Goal: Information Seeking & Learning: Learn about a topic

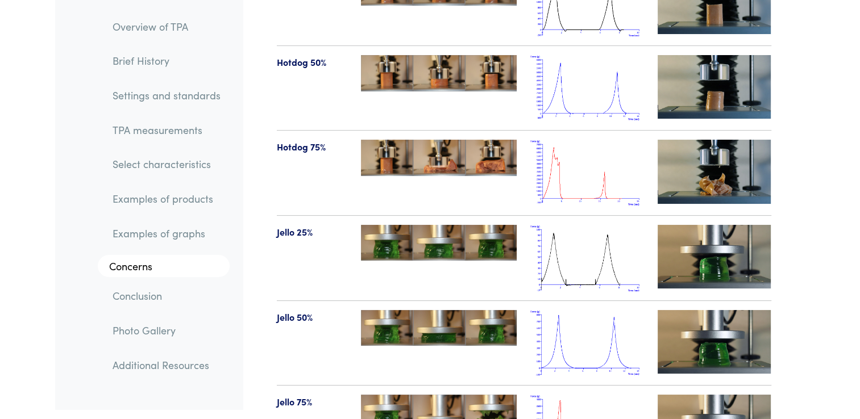
scroll to position [12952, 0]
click at [165, 131] on link "TPA measurements" at bounding box center [166, 130] width 126 height 26
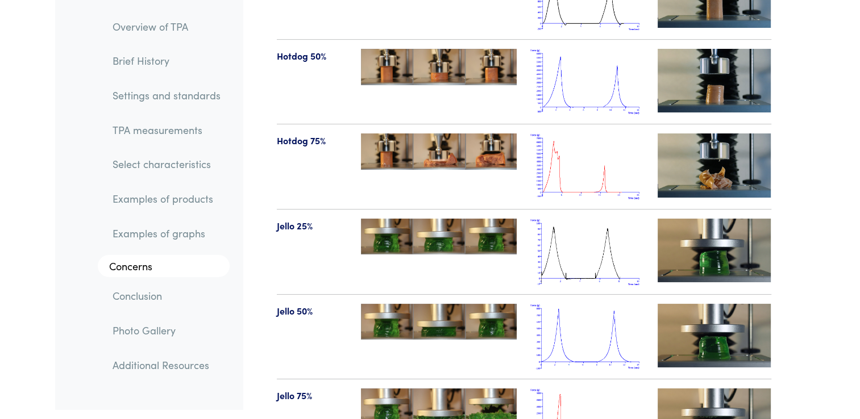
scroll to position [12591, 0]
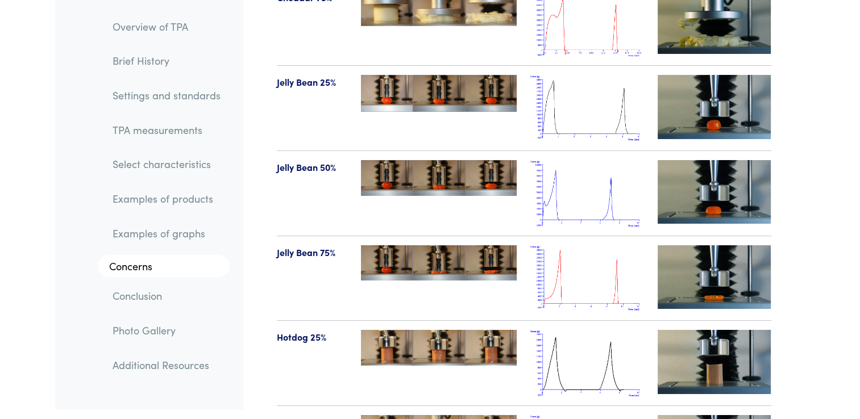
drag, startPoint x: 581, startPoint y: 113, endPoint x: 573, endPoint y: 61, distance: 53.0
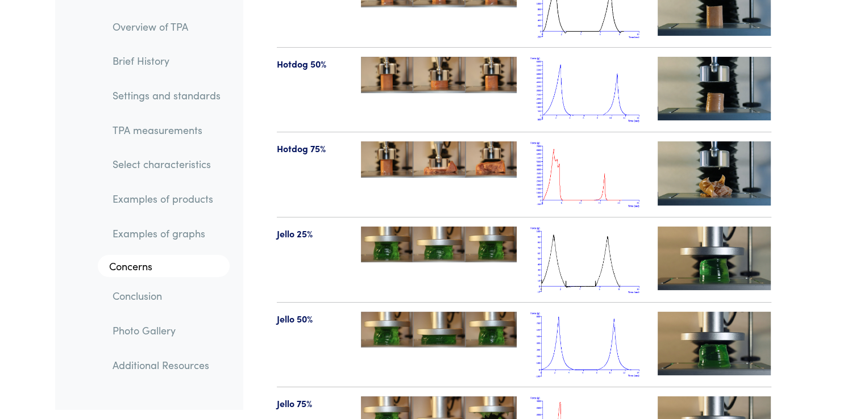
scroll to position [13003, 0]
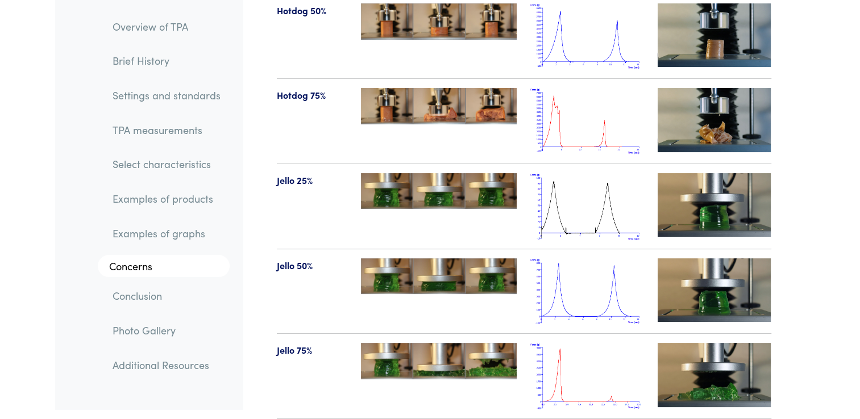
drag, startPoint x: 600, startPoint y: 211, endPoint x: 559, endPoint y: 192, distance: 45.0
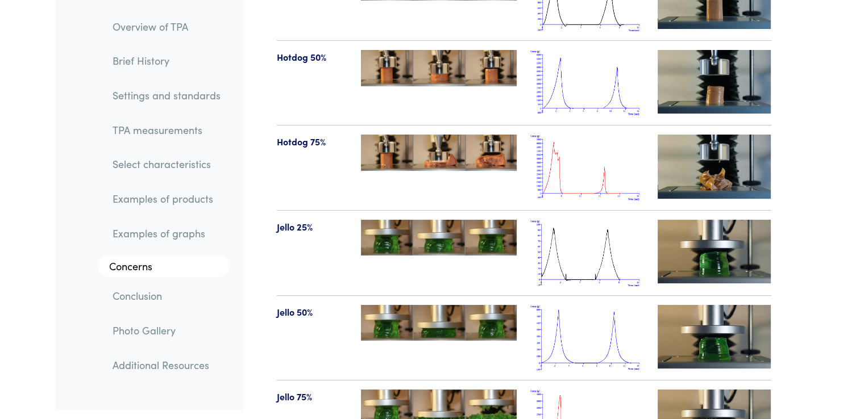
scroll to position [12590, 0]
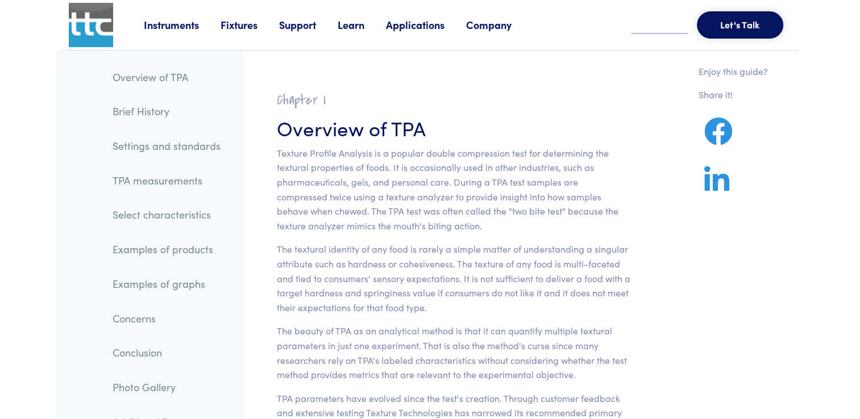
click at [123, 252] on link "Examples of products" at bounding box center [166, 249] width 126 height 26
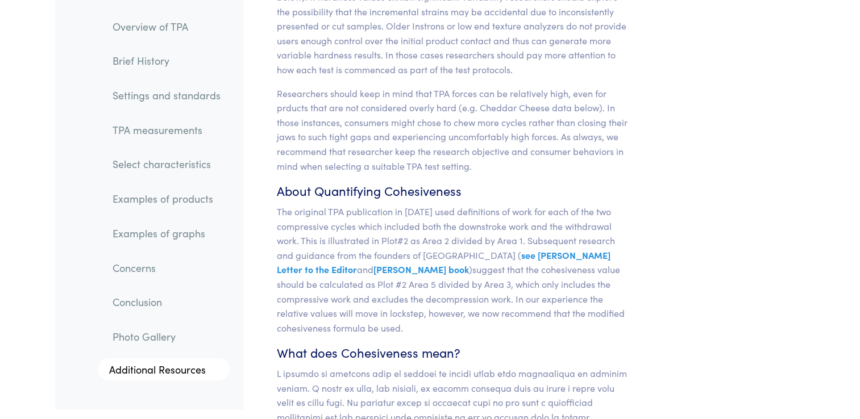
scroll to position [9634, 0]
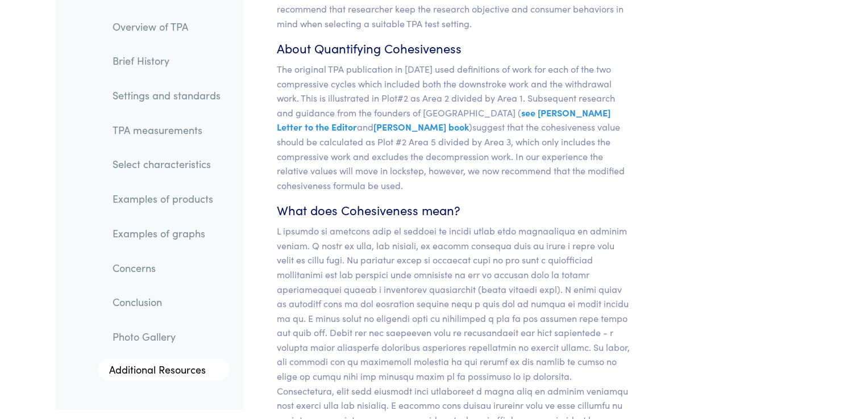
click at [174, 198] on link "Examples of products" at bounding box center [166, 199] width 126 height 26
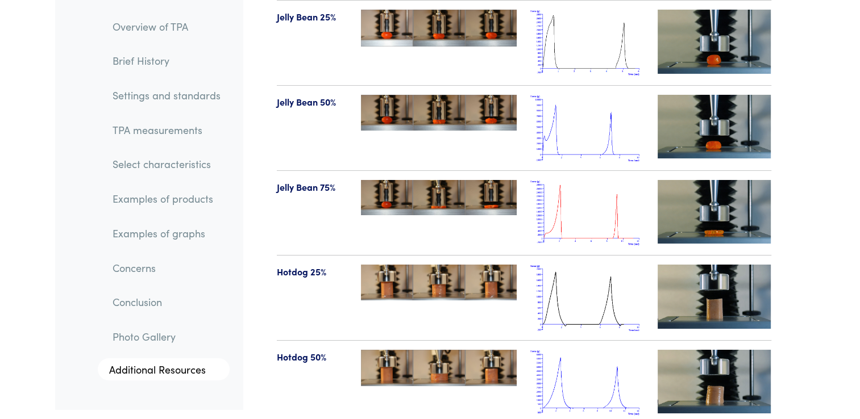
scroll to position [13024, 0]
